Goal: Complete application form

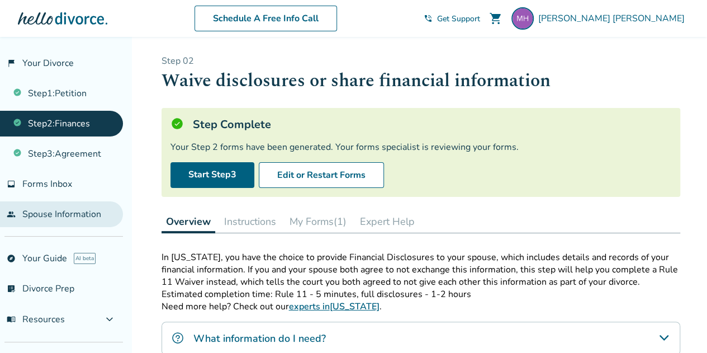
click at [65, 212] on link "people Spouse Information" at bounding box center [61, 214] width 123 height 26
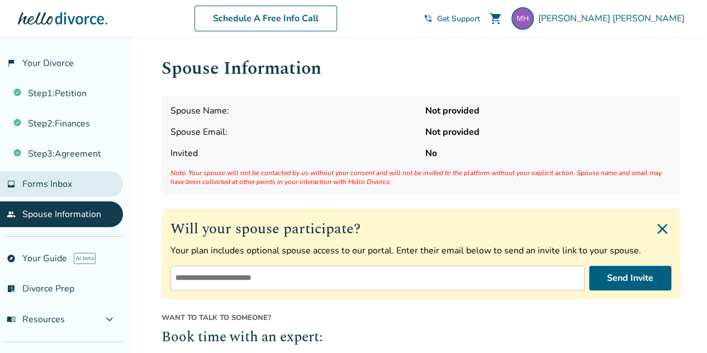
click at [77, 186] on link "inbox Forms Inbox" at bounding box center [61, 184] width 123 height 26
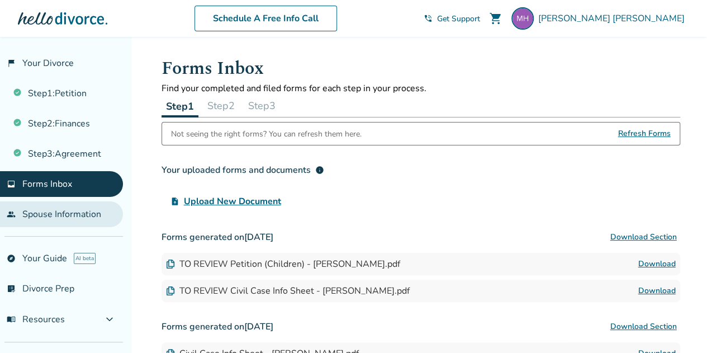
click at [80, 205] on link "people Spouse Information" at bounding box center [61, 214] width 123 height 26
